Goal: Navigation & Orientation: Find specific page/section

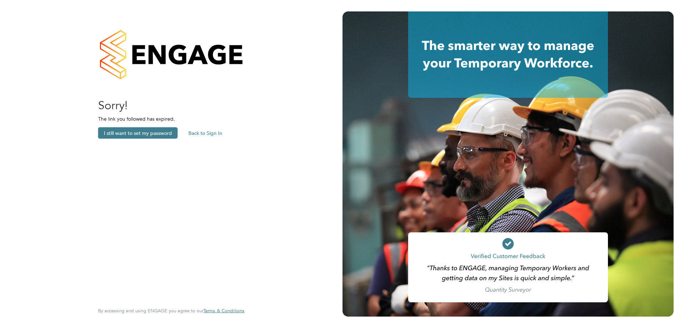
click at [203, 135] on button "Back to Sign In" at bounding box center [205, 132] width 45 height 11
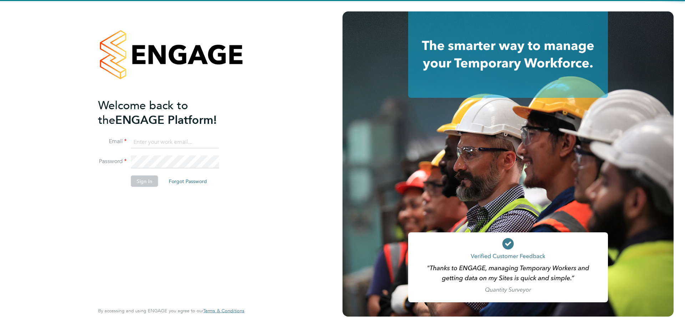
type input "[PERSON_NAME][EMAIL_ADDRESS][DOMAIN_NAME]"
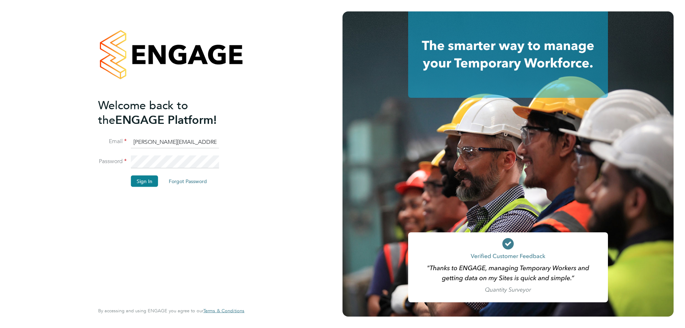
click at [162, 144] on input "[PERSON_NAME][EMAIL_ADDRESS][DOMAIN_NAME]" at bounding box center [175, 142] width 88 height 13
drag, startPoint x: 295, startPoint y: 72, endPoint x: 298, endPoint y: 62, distance: 10.9
click at [295, 72] on div "Welcome back to the ENGAGE Platform! Email josh@weareseam.com Password Sign In …" at bounding box center [171, 164] width 342 height 328
click at [152, 180] on button "Sign In" at bounding box center [144, 180] width 27 height 11
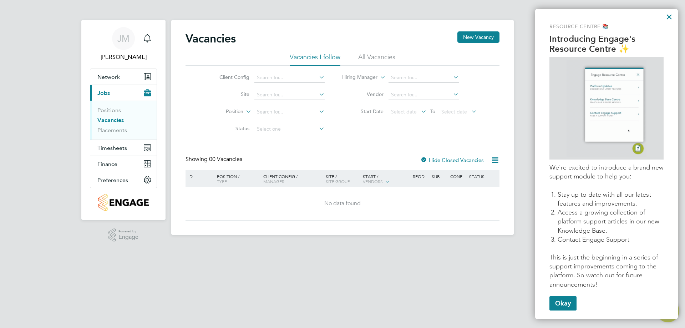
click at [665, 15] on div "Resource Centre 📚 Introducing Engage's Resource Centre ✨ We're excited to intro…" at bounding box center [606, 164] width 143 height 310
click at [667, 16] on button "×" at bounding box center [668, 16] width 7 height 11
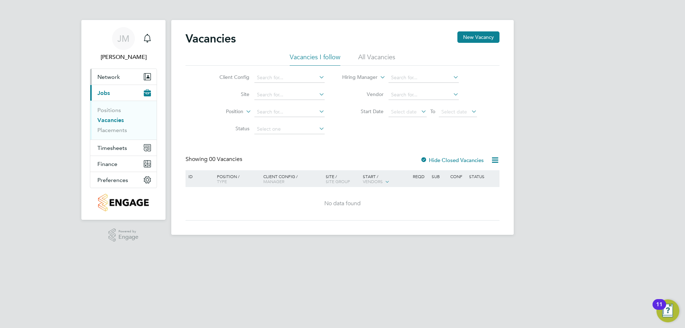
click at [109, 76] on span "Network" at bounding box center [108, 76] width 22 height 7
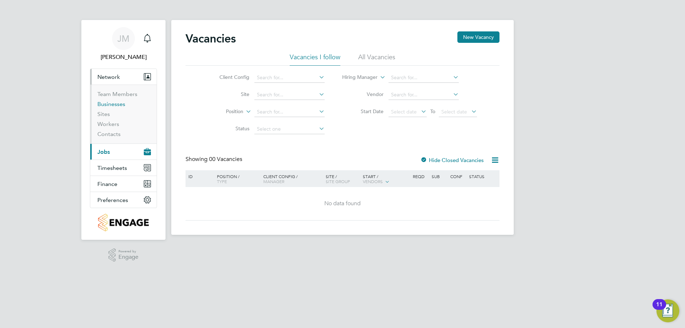
click at [117, 101] on link "Businesses" at bounding box center [111, 104] width 28 height 7
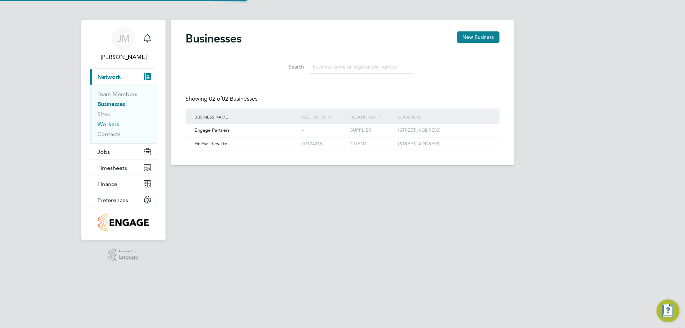
scroll to position [14, 108]
click at [482, 148] on icon at bounding box center [483, 144] width 7 height 9
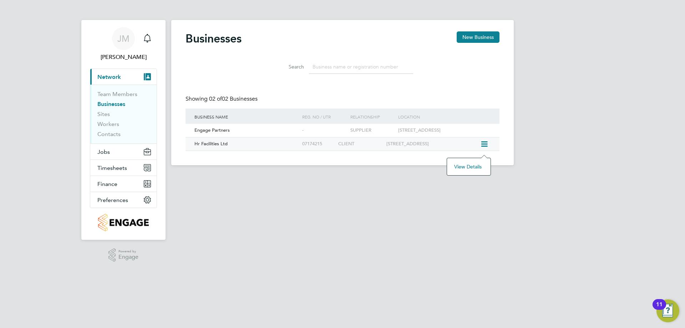
click at [286, 150] on div "Hr Facilities Ltd" at bounding box center [247, 143] width 108 height 13
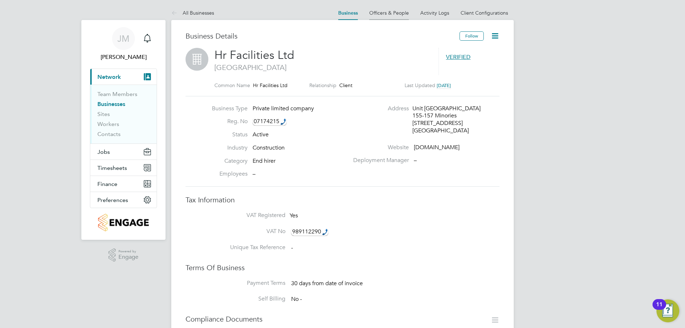
click at [379, 15] on link "Officers & People" at bounding box center [389, 13] width 40 height 6
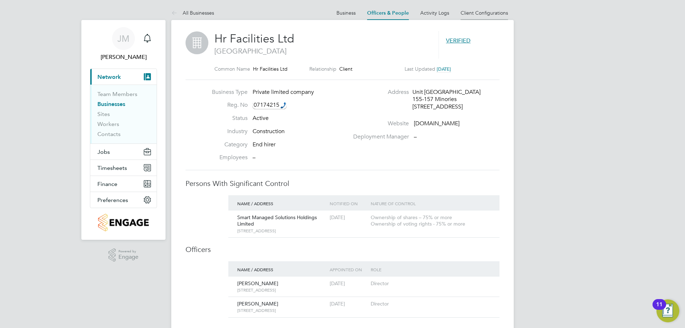
click at [476, 15] on link "Client Configurations" at bounding box center [483, 13] width 47 height 6
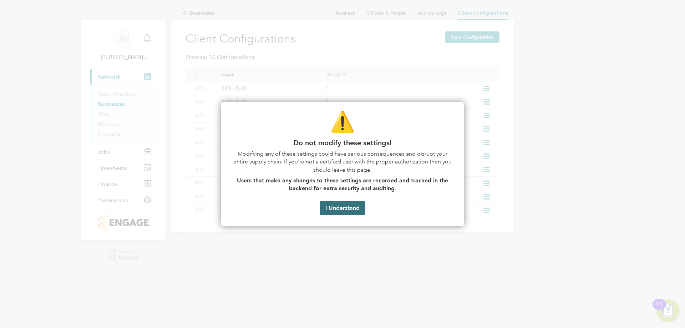
click at [340, 209] on button "I Understand" at bounding box center [343, 208] width 46 height 14
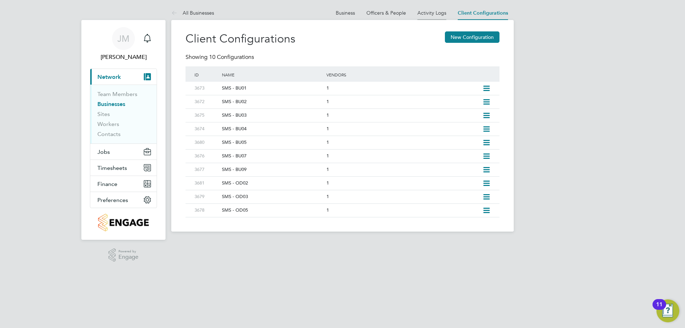
click at [430, 12] on link "Activity Logs" at bounding box center [431, 13] width 29 height 6
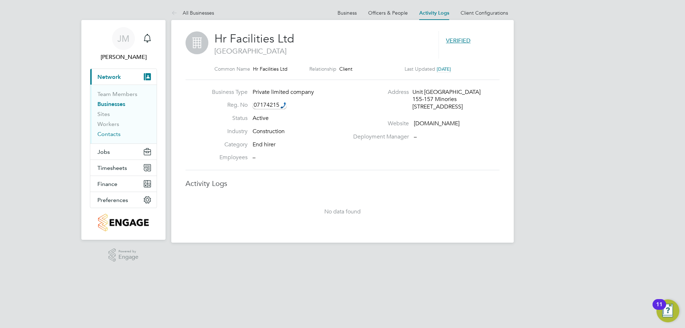
click at [112, 133] on link "Contacts" at bounding box center [108, 134] width 23 height 7
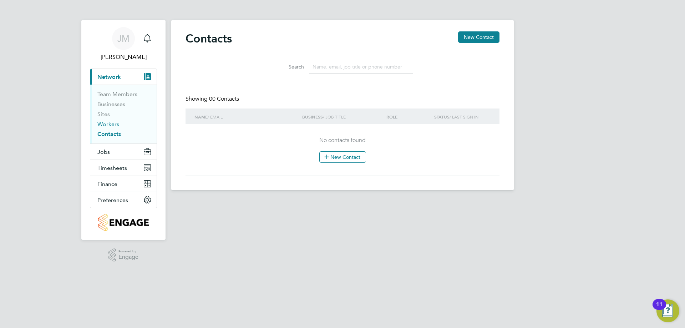
click at [105, 123] on link "Workers" at bounding box center [108, 124] width 22 height 7
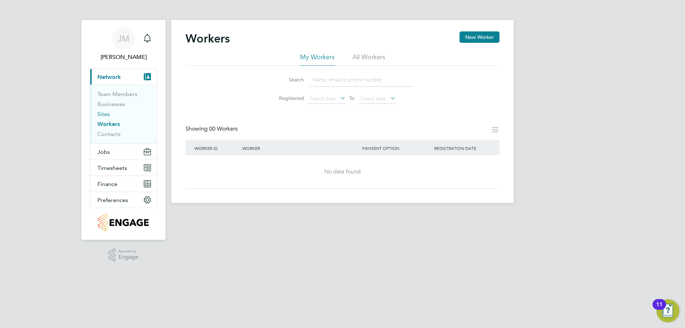
click at [105, 114] on link "Sites" at bounding box center [103, 114] width 12 height 7
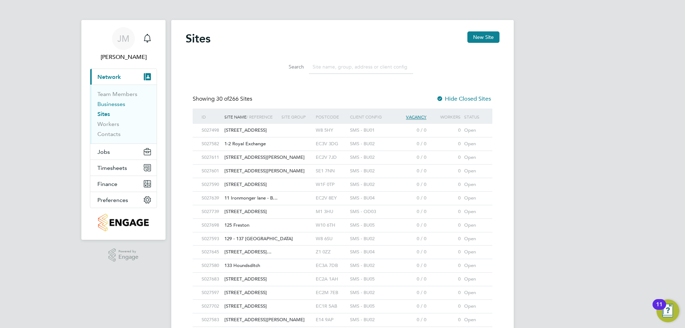
click at [113, 106] on link "Businesses" at bounding box center [111, 104] width 28 height 7
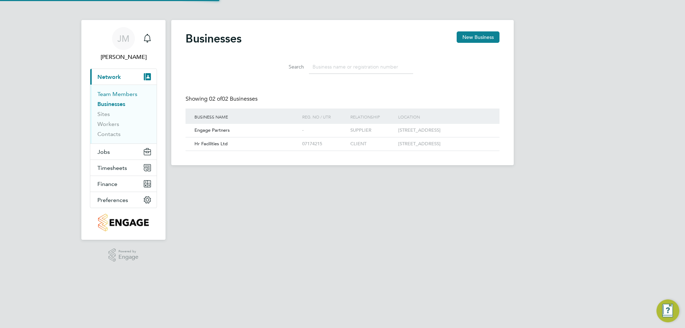
click at [114, 93] on link "Team Members" at bounding box center [117, 94] width 40 height 7
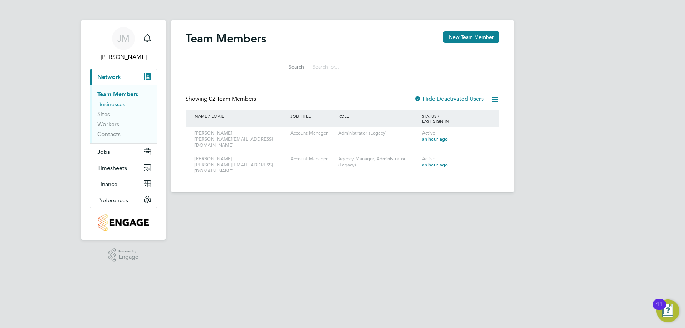
click at [105, 106] on link "Businesses" at bounding box center [111, 104] width 28 height 7
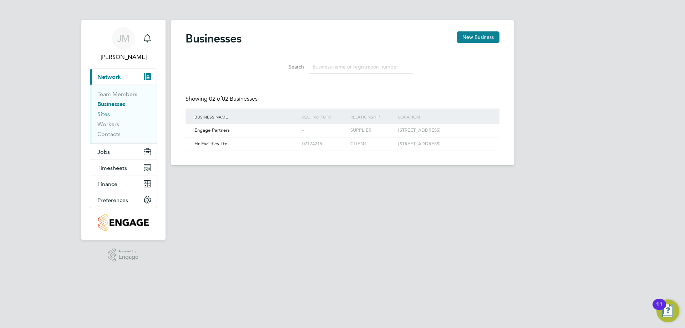
click at [102, 115] on link "Sites" at bounding box center [103, 114] width 12 height 7
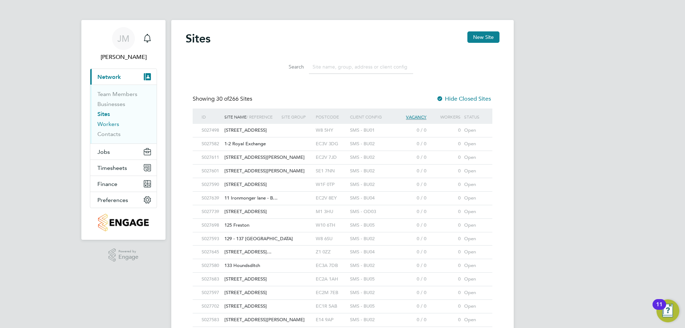
click at [100, 124] on link "Workers" at bounding box center [108, 124] width 22 height 7
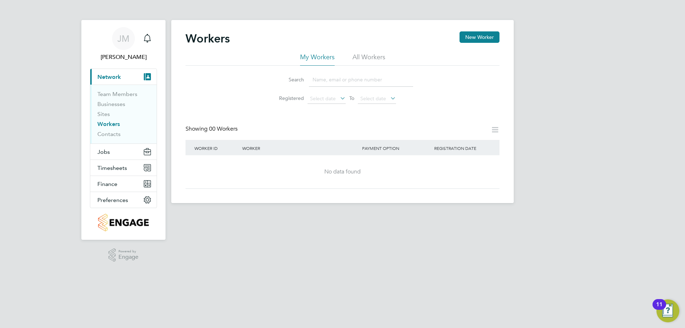
click at [364, 60] on li "All Workers" at bounding box center [368, 59] width 33 height 13
click at [309, 62] on li "My Workers" at bounding box center [317, 59] width 35 height 13
click at [112, 138] on ul "Team Members Businesses Sites Workers Contacts" at bounding box center [123, 114] width 66 height 59
click at [112, 135] on link "Contacts" at bounding box center [108, 134] width 23 height 7
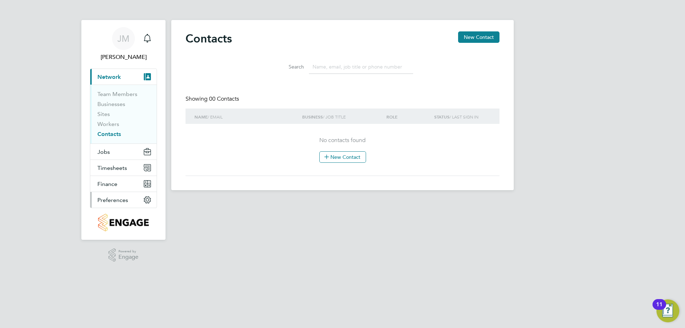
click at [120, 199] on span "Preferences" at bounding box center [112, 199] width 31 height 7
click at [119, 199] on span "Preferences" at bounding box center [112, 199] width 31 height 7
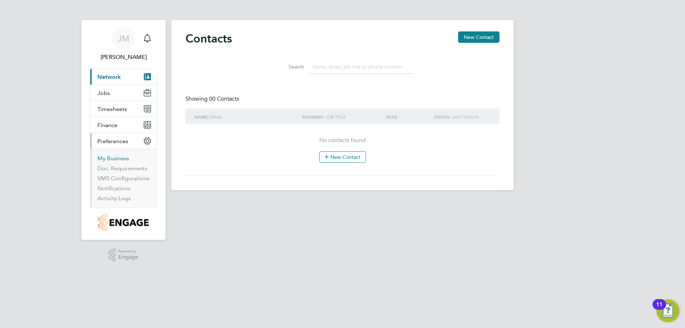
click at [115, 160] on link "My Business" at bounding box center [113, 158] width 32 height 7
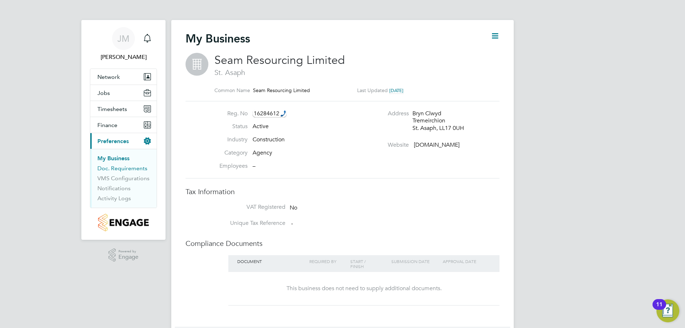
click at [116, 168] on link "Doc. Requirements" at bounding box center [122, 168] width 50 height 7
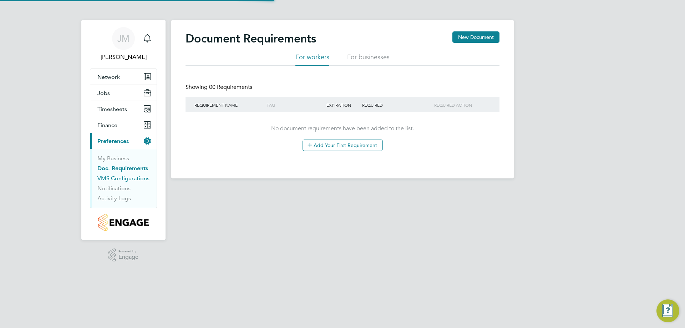
click at [113, 178] on link "VMS Configurations" at bounding box center [123, 178] width 52 height 7
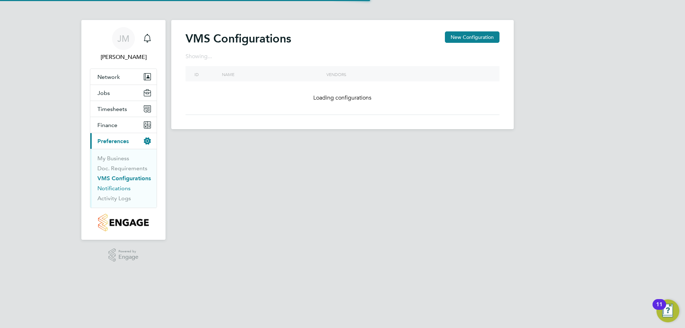
click at [112, 189] on link "Notifications" at bounding box center [113, 188] width 33 height 7
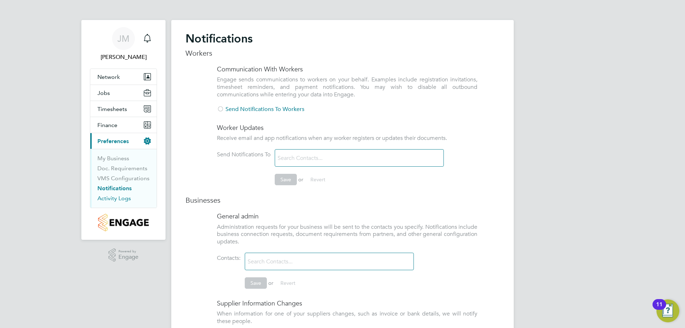
click at [111, 199] on link "Activity Logs" at bounding box center [114, 198] width 34 height 7
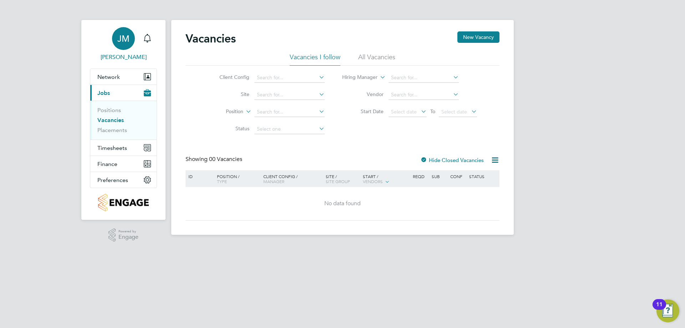
click at [121, 39] on span "JM" at bounding box center [123, 38] width 12 height 9
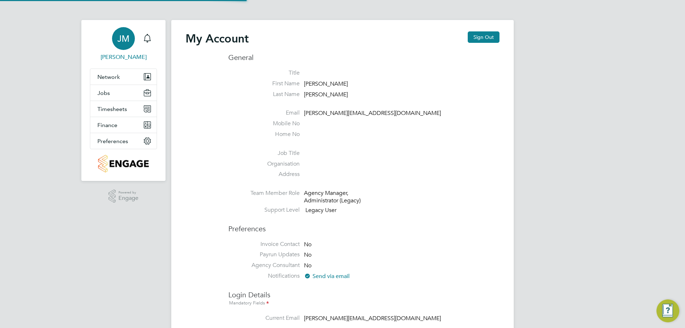
type input "josh@weareseam.com"
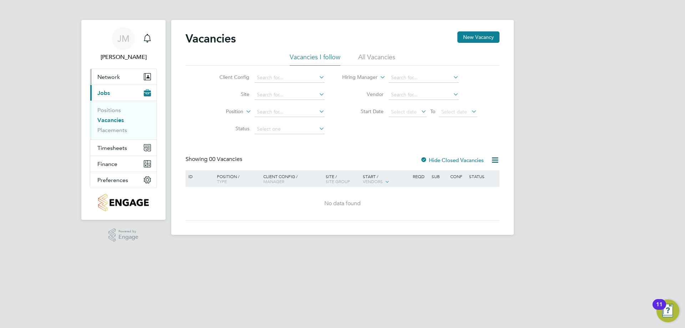
click at [115, 78] on span "Network" at bounding box center [108, 76] width 22 height 7
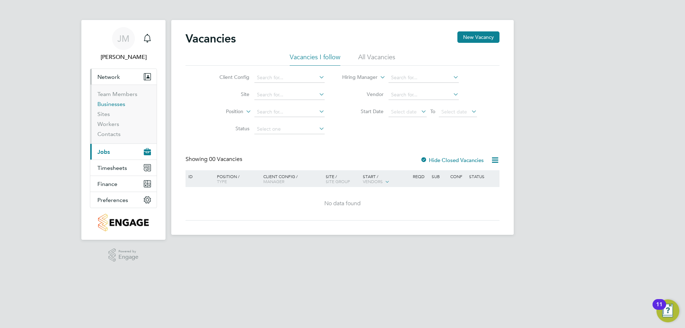
click at [108, 104] on link "Businesses" at bounding box center [111, 104] width 28 height 7
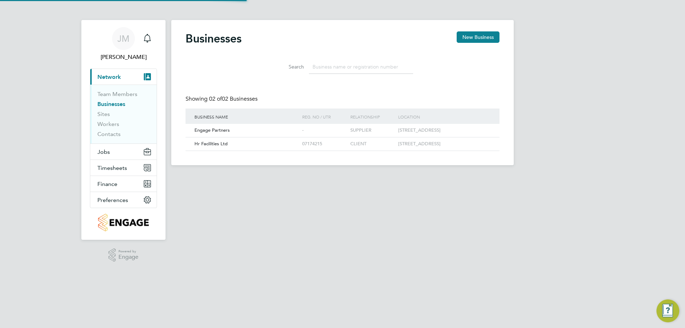
scroll to position [14, 108]
click at [486, 147] on icon at bounding box center [483, 144] width 7 height 9
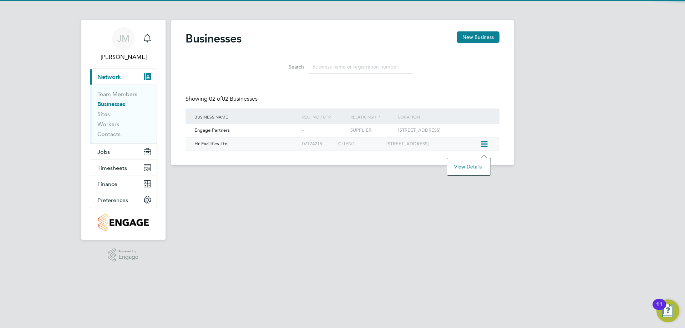
click at [467, 165] on li "View Details" at bounding box center [468, 167] width 36 height 10
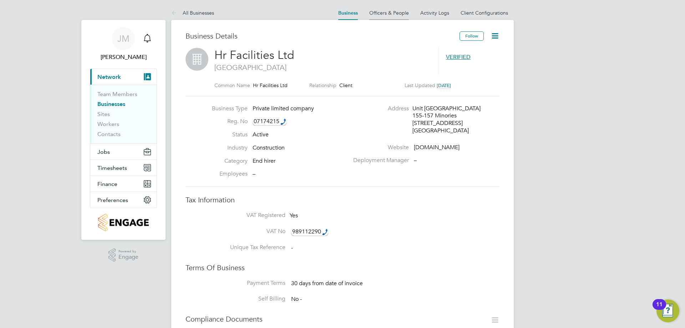
click at [373, 15] on link "Officers & People" at bounding box center [389, 13] width 40 height 6
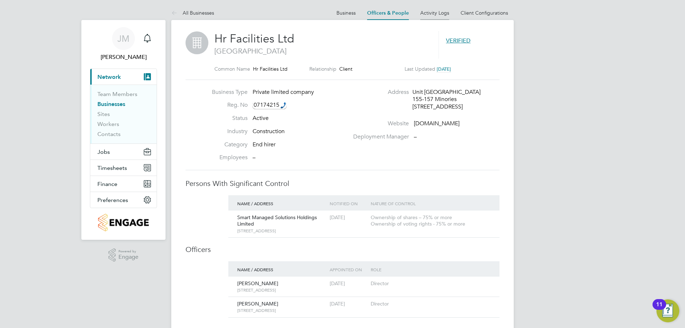
click at [423, 12] on link "Activity Logs" at bounding box center [434, 13] width 29 height 6
